Goal: Communication & Community: Answer question/provide support

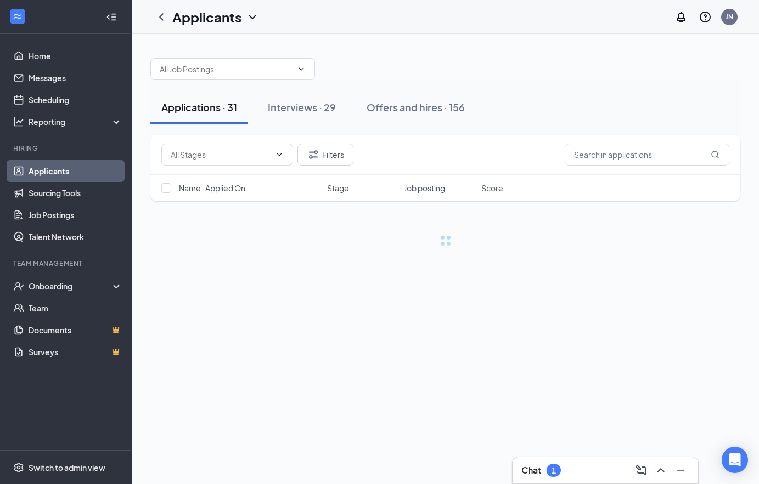
click at [593, 461] on div "Chat 1" at bounding box center [604, 470] width 185 height 26
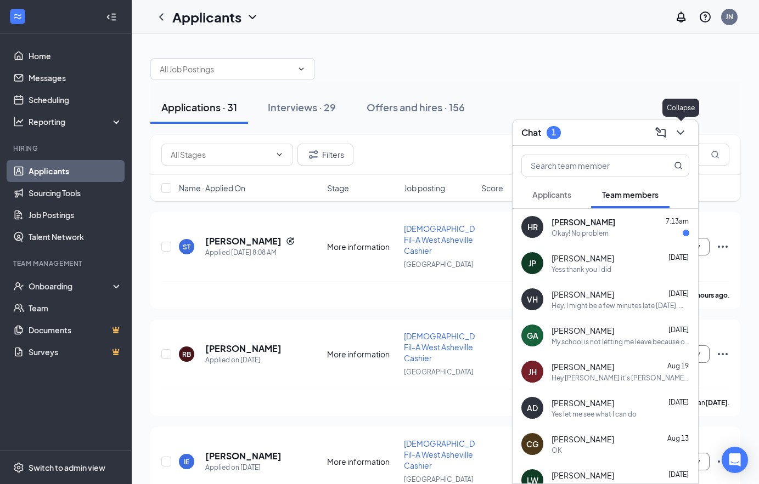
click at [682, 133] on icon "ChevronDown" at bounding box center [679, 133] width 7 height 4
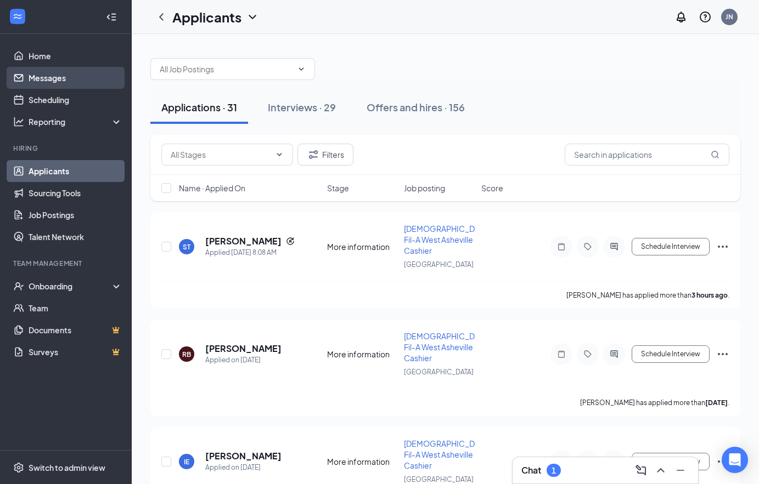
click at [100, 72] on link "Messages" at bounding box center [76, 78] width 94 height 22
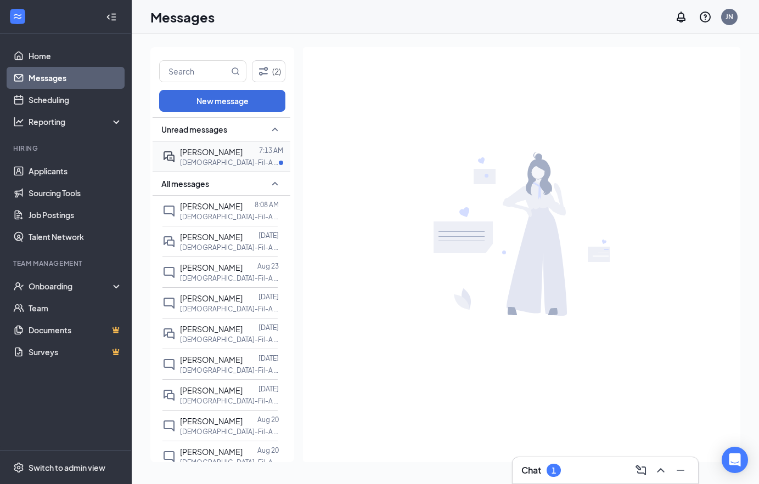
click at [245, 161] on p "[DEMOGRAPHIC_DATA]-Fil-A West Asheville Cashier at [GEOGRAPHIC_DATA]" at bounding box center [229, 162] width 99 height 9
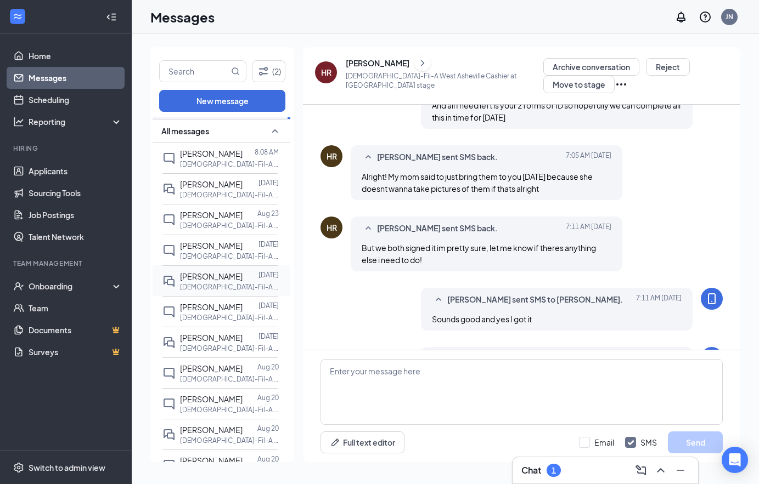
scroll to position [56, 0]
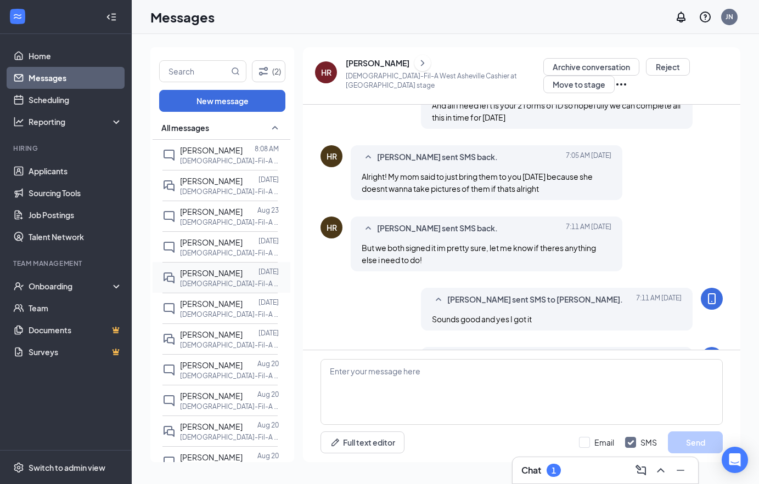
click at [211, 339] on span "[PERSON_NAME]" at bounding box center [211, 335] width 63 height 10
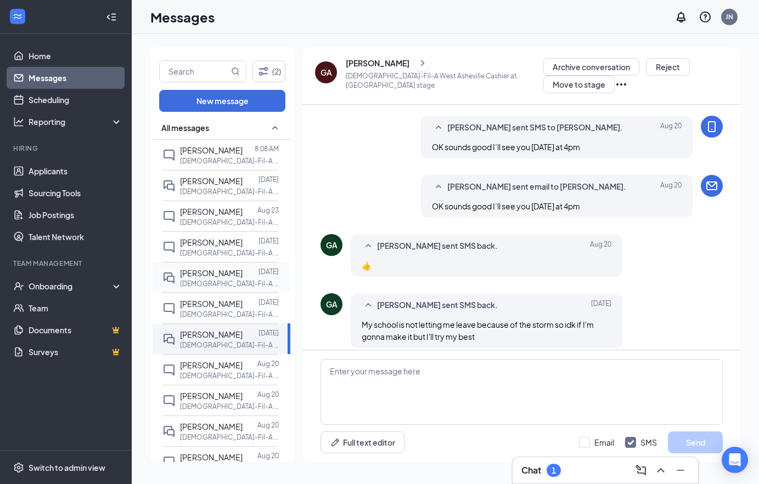
scroll to position [418, 0]
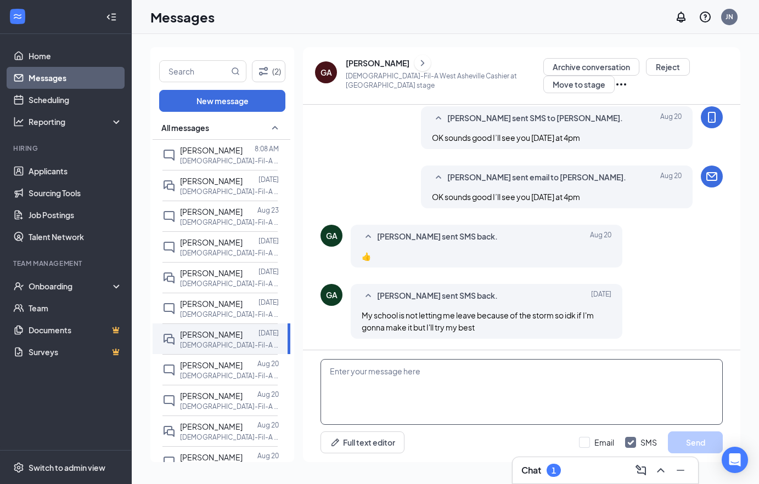
click at [399, 394] on textarea at bounding box center [521, 392] width 402 height 66
type textarea "just wanted to confirm if you were gonna be able to come [DATE]???"
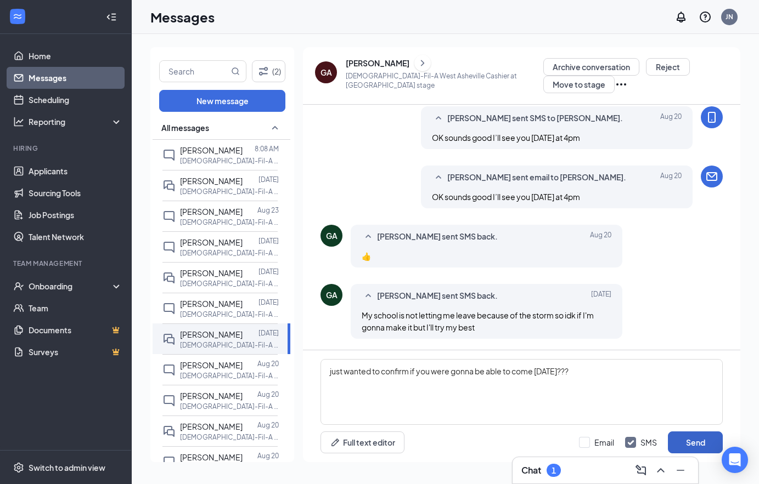
click at [676, 446] on button "Send" at bounding box center [694, 443] width 55 height 22
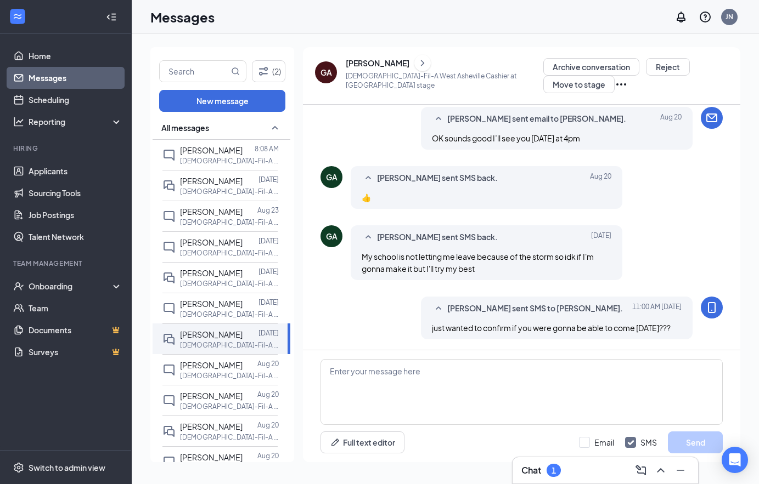
scroll to position [478, 0]
